Goal: Entertainment & Leisure: Consume media (video, audio)

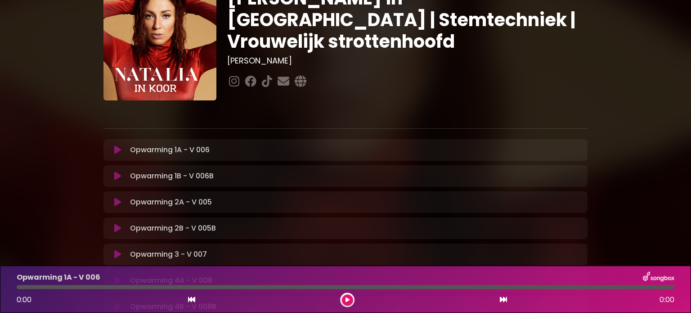
scroll to position [45, 0]
click at [346, 298] on icon at bounding box center [348, 299] width 4 height 5
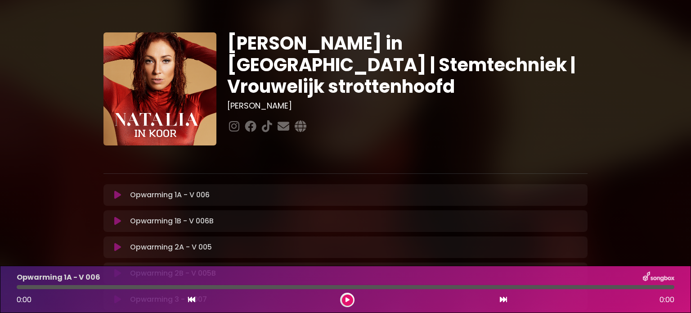
click at [117, 192] on icon at bounding box center [117, 194] width 7 height 9
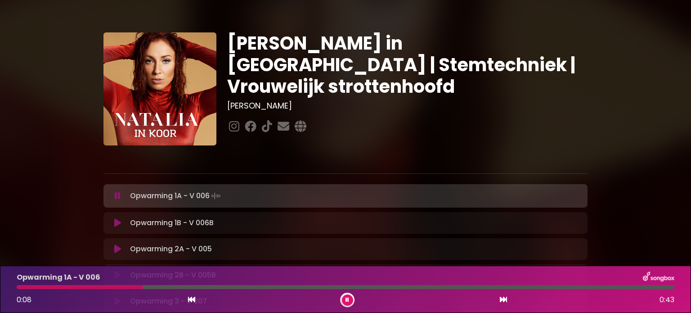
drag, startPoint x: 382, startPoint y: 192, endPoint x: 73, endPoint y: 187, distance: 308.7
click at [73, 187] on div "Natalia in Koor | Stemtechniek | Vrouwelijk strottenhoofd Hans Primusz" at bounding box center [346, 274] width 594 height 527
click at [596, 130] on div "Natalia in Koor | Stemtechniek | Vrouwelijk strottenhoofd Hans Primusz" at bounding box center [346, 274] width 594 height 527
click at [114, 220] on icon at bounding box center [117, 222] width 7 height 9
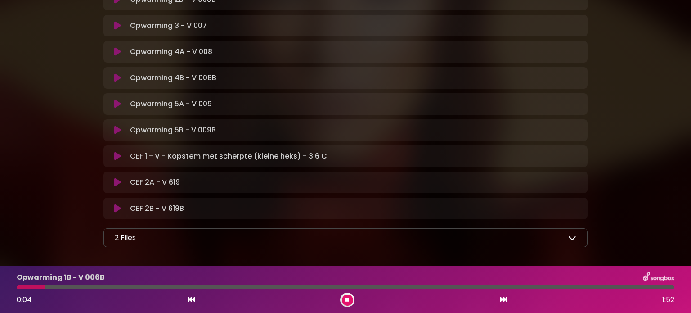
scroll to position [313, 0]
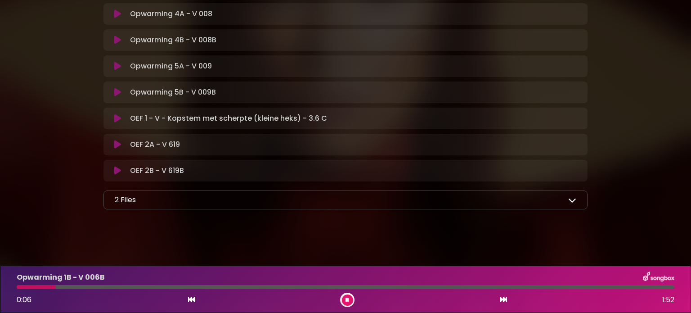
click at [572, 198] on icon at bounding box center [572, 200] width 8 height 8
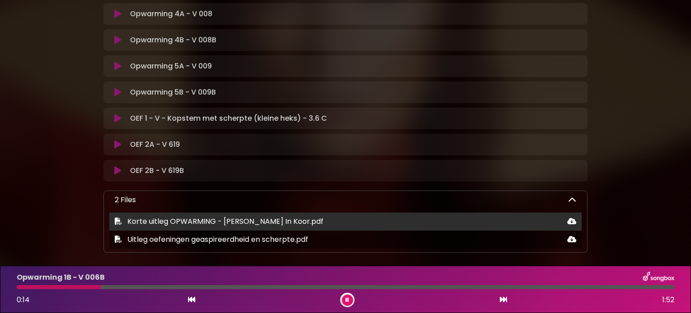
click at [570, 218] on icon at bounding box center [571, 220] width 9 height 7
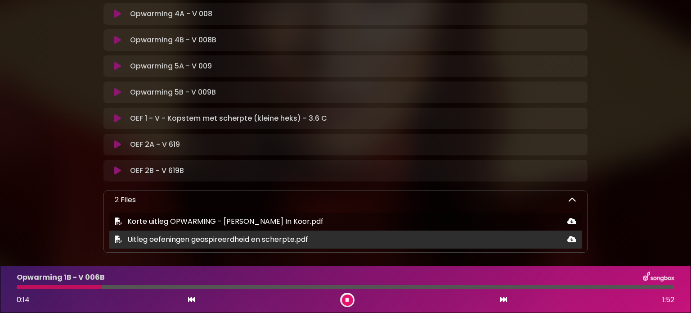
click at [570, 237] on icon at bounding box center [571, 238] width 9 height 7
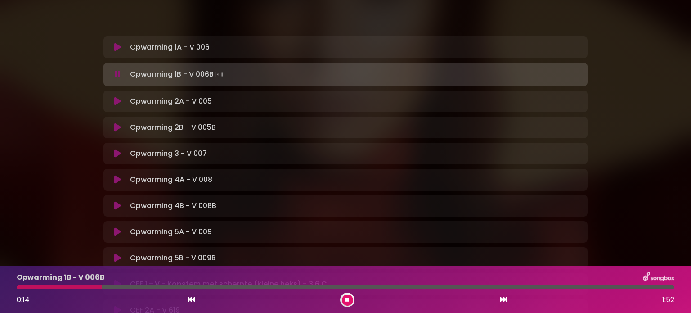
scroll to position [133, 0]
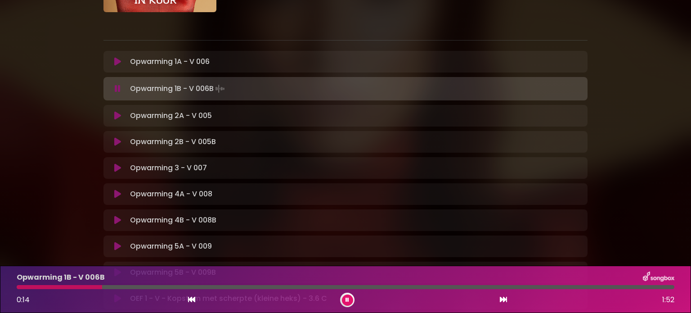
click at [166, 63] on p "Opwarming 1A - V 006 Loading Track..." at bounding box center [170, 61] width 80 height 11
click at [114, 60] on icon at bounding box center [117, 61] width 7 height 9
